Goal: Task Accomplishment & Management: Manage account settings

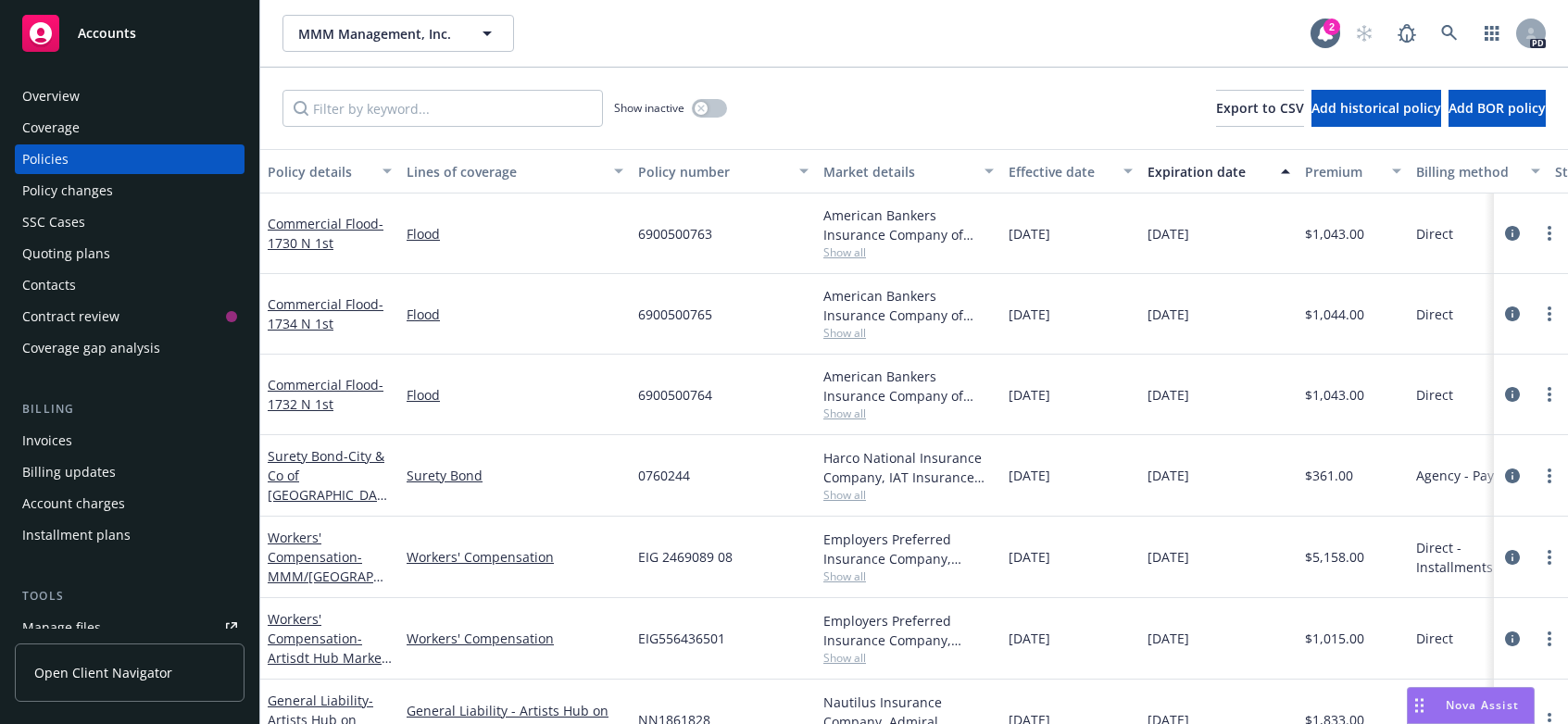
click at [685, 703] on div "NN1861828" at bounding box center [723, 720] width 185 height 81
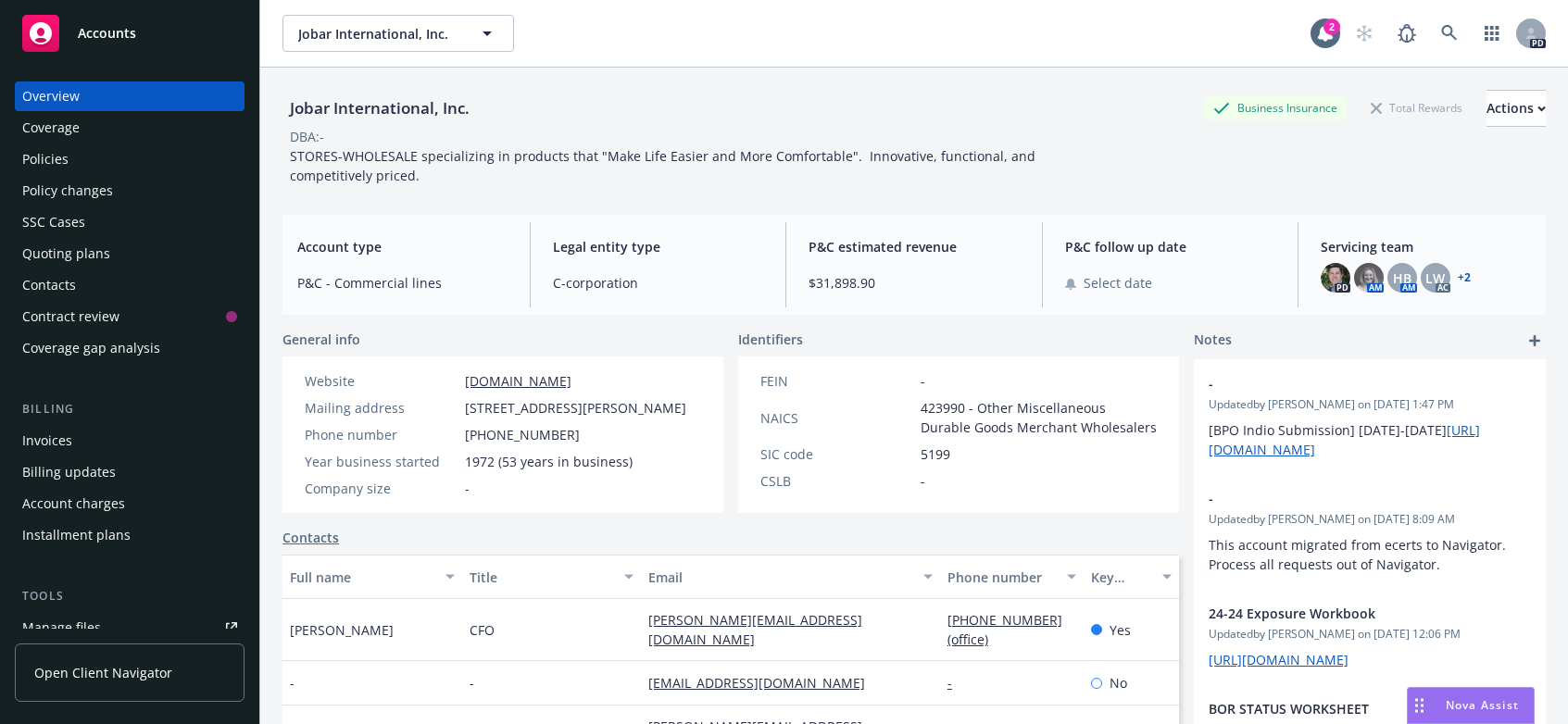
click at [1458, 279] on link "+ 2" at bounding box center [1464, 278] width 13 height 11
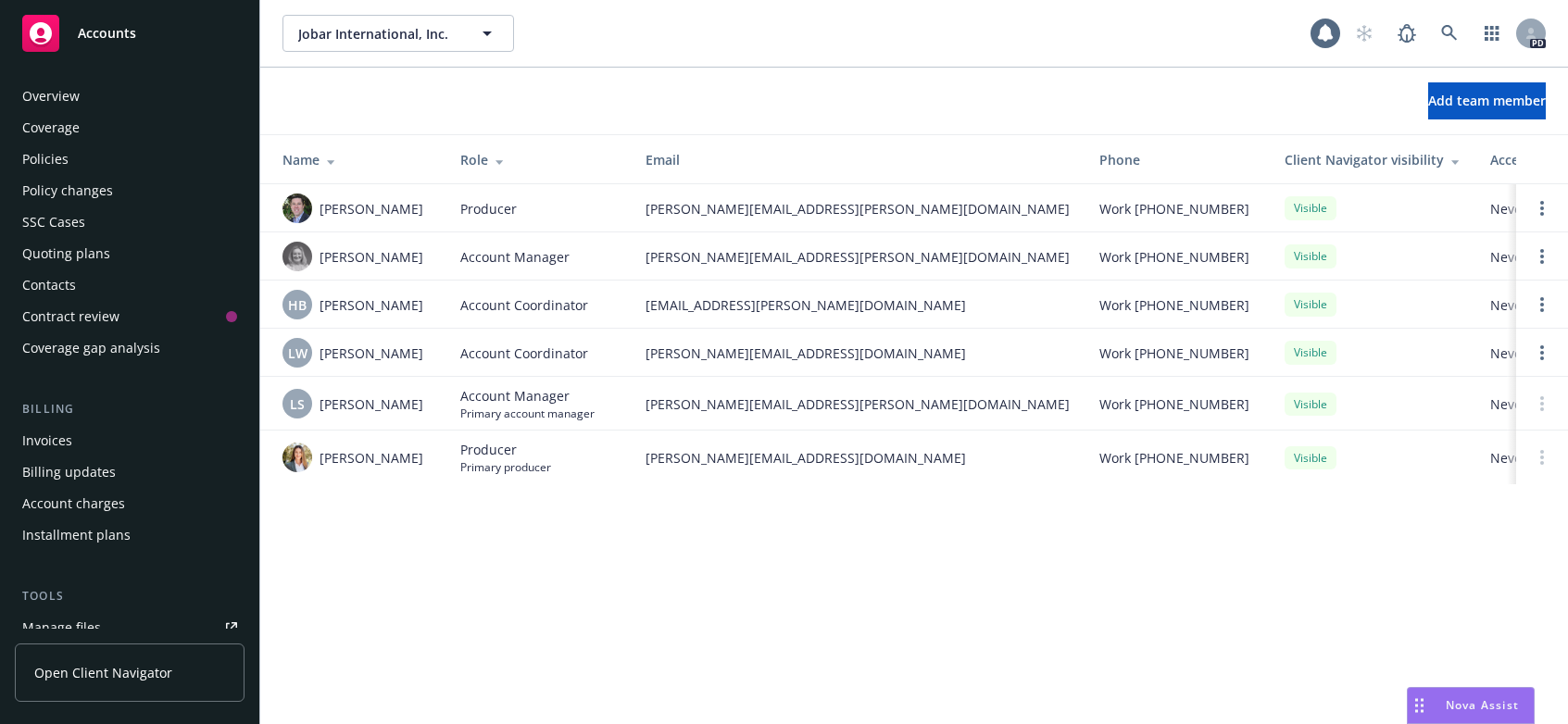
scroll to position [483, 0]
